Goal: Information Seeking & Learning: Learn about a topic

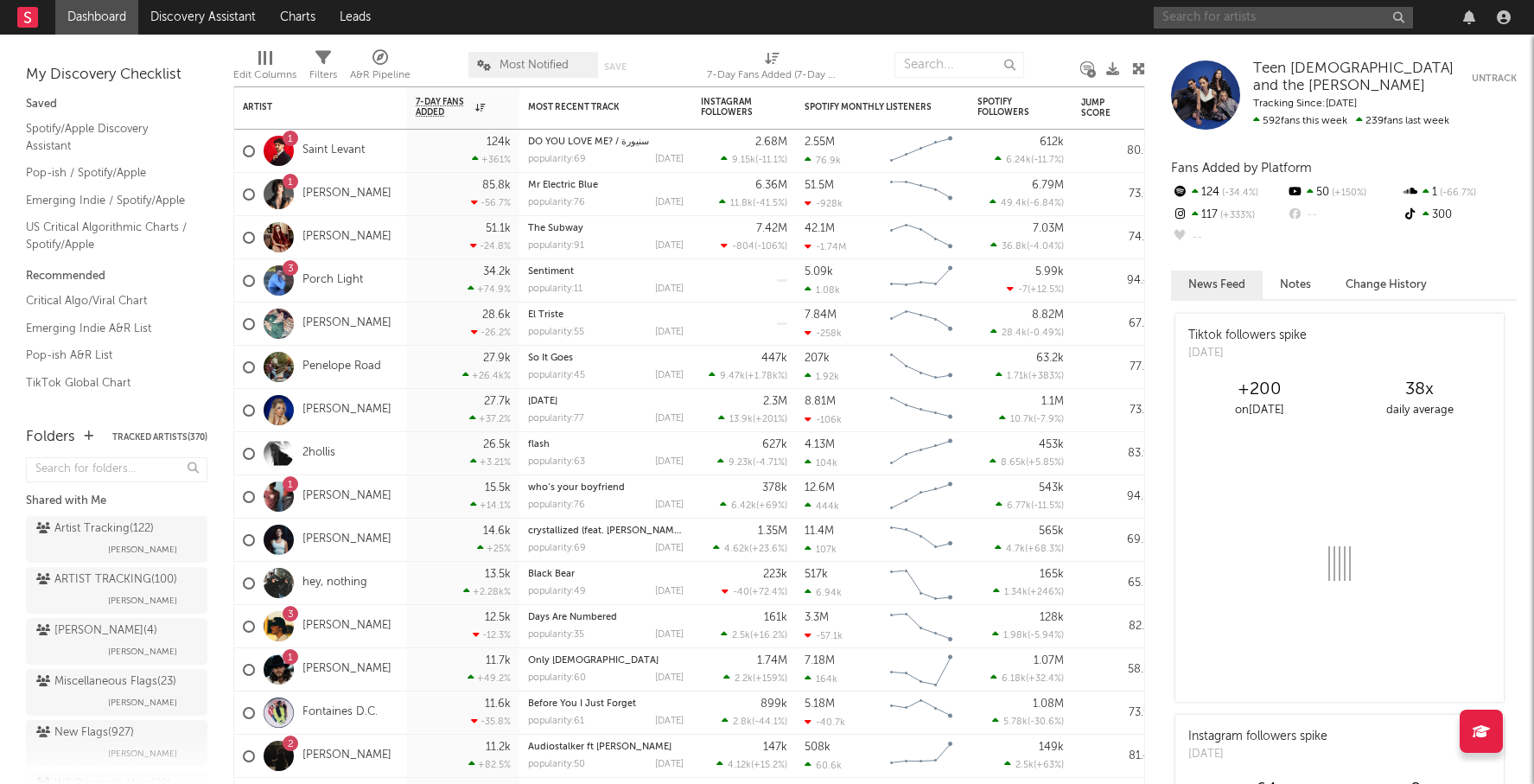
click at [1195, 18] on input "text" at bounding box center [1284, 17] width 259 height 21
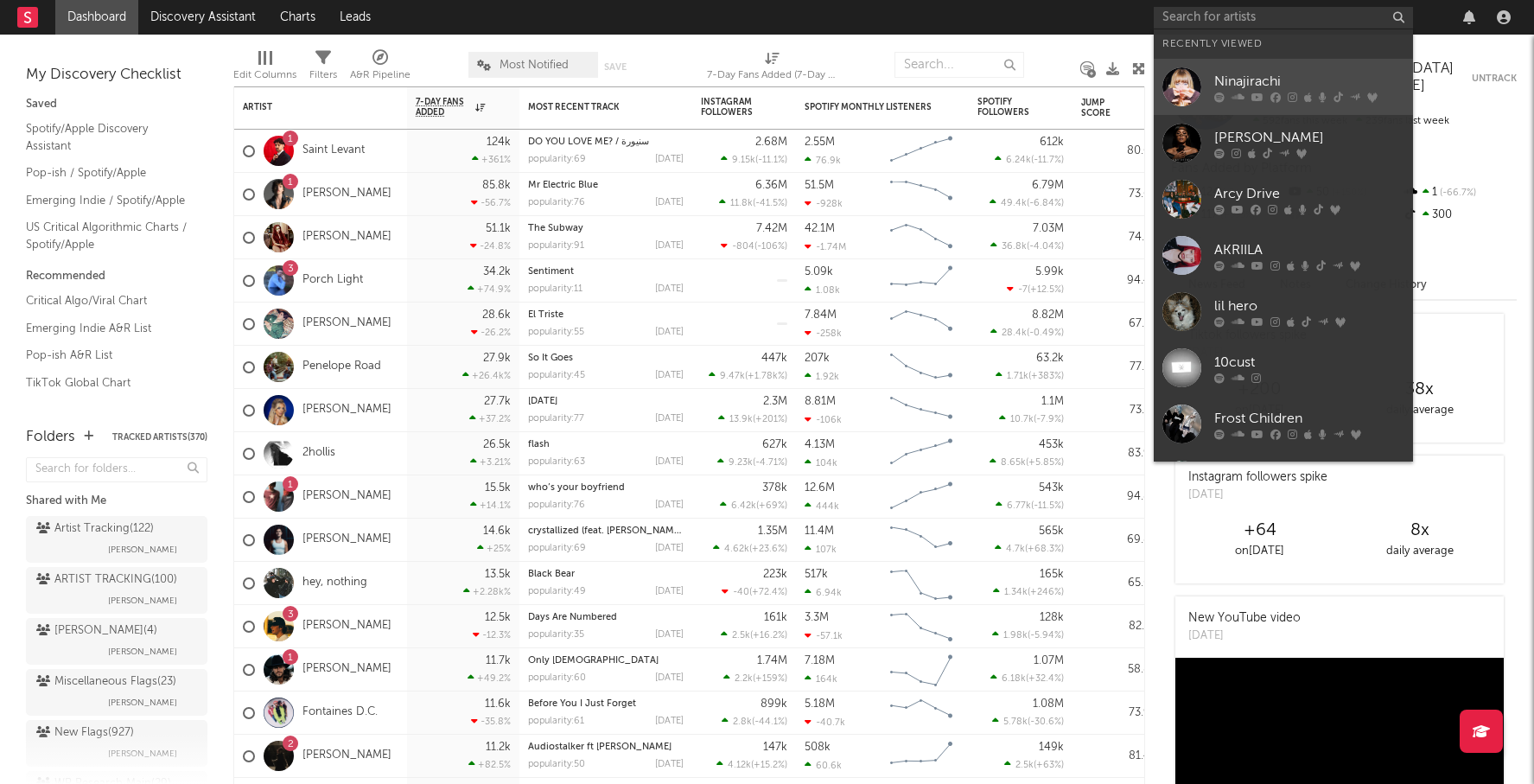
click at [1226, 76] on div "Ninajirachi" at bounding box center [1309, 81] width 190 height 21
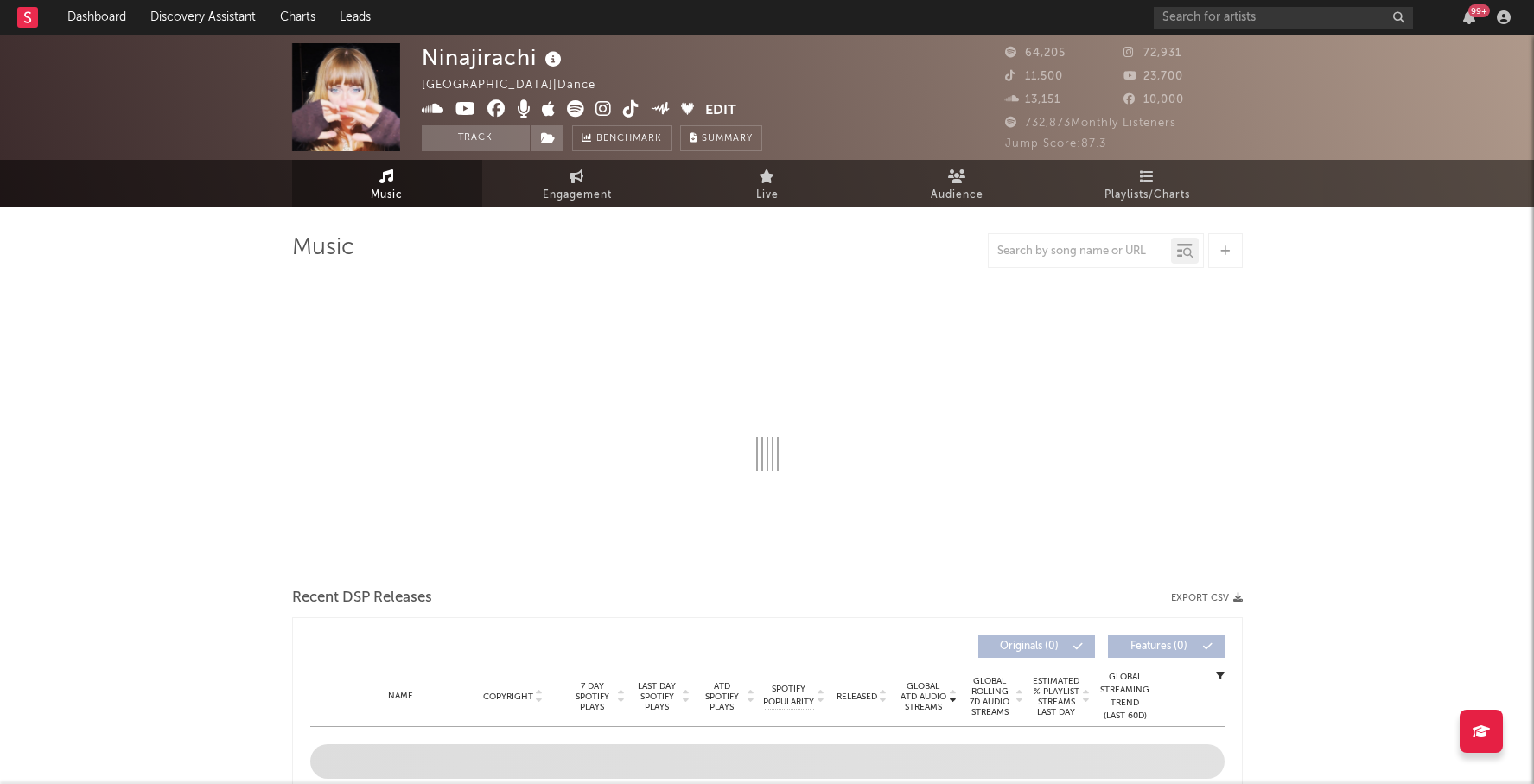
select select "6m"
